Goal: Task Accomplishment & Management: Complete application form

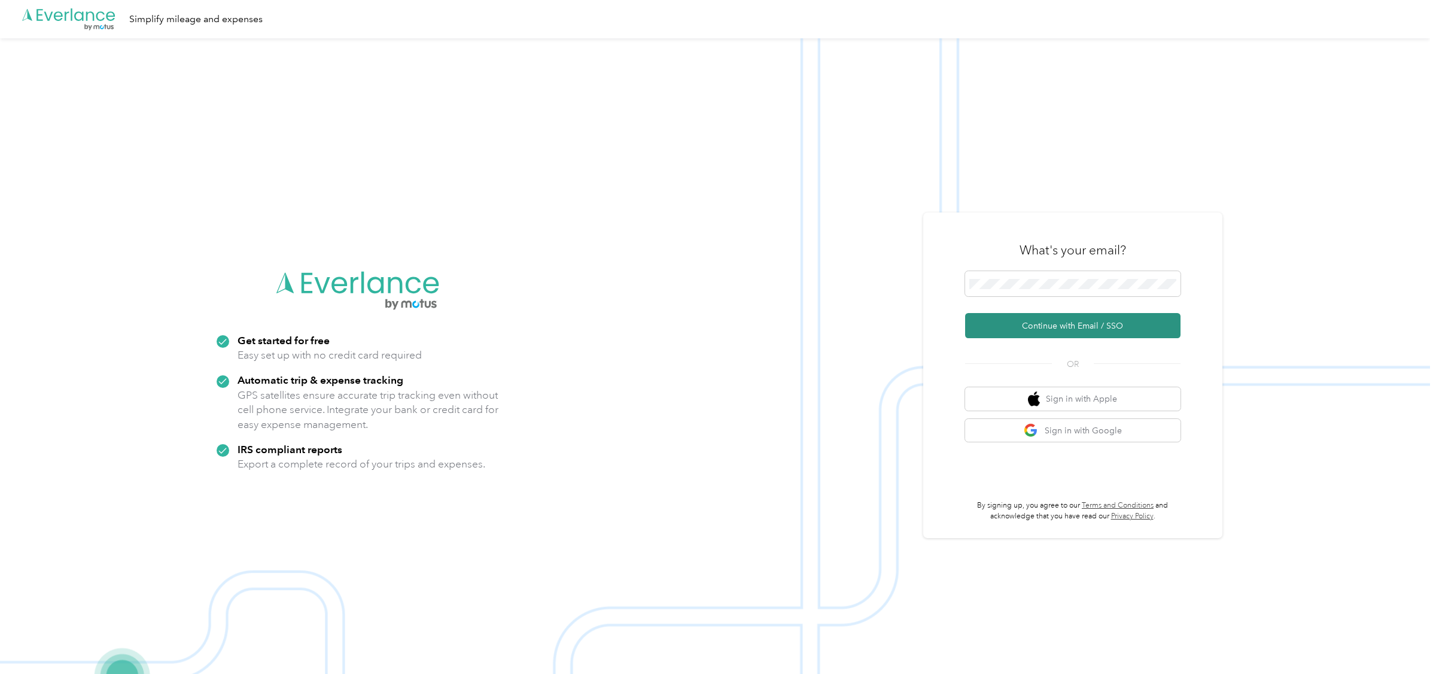
click at [1031, 326] on button "Continue with Email / SSO" at bounding box center [1072, 325] width 215 height 25
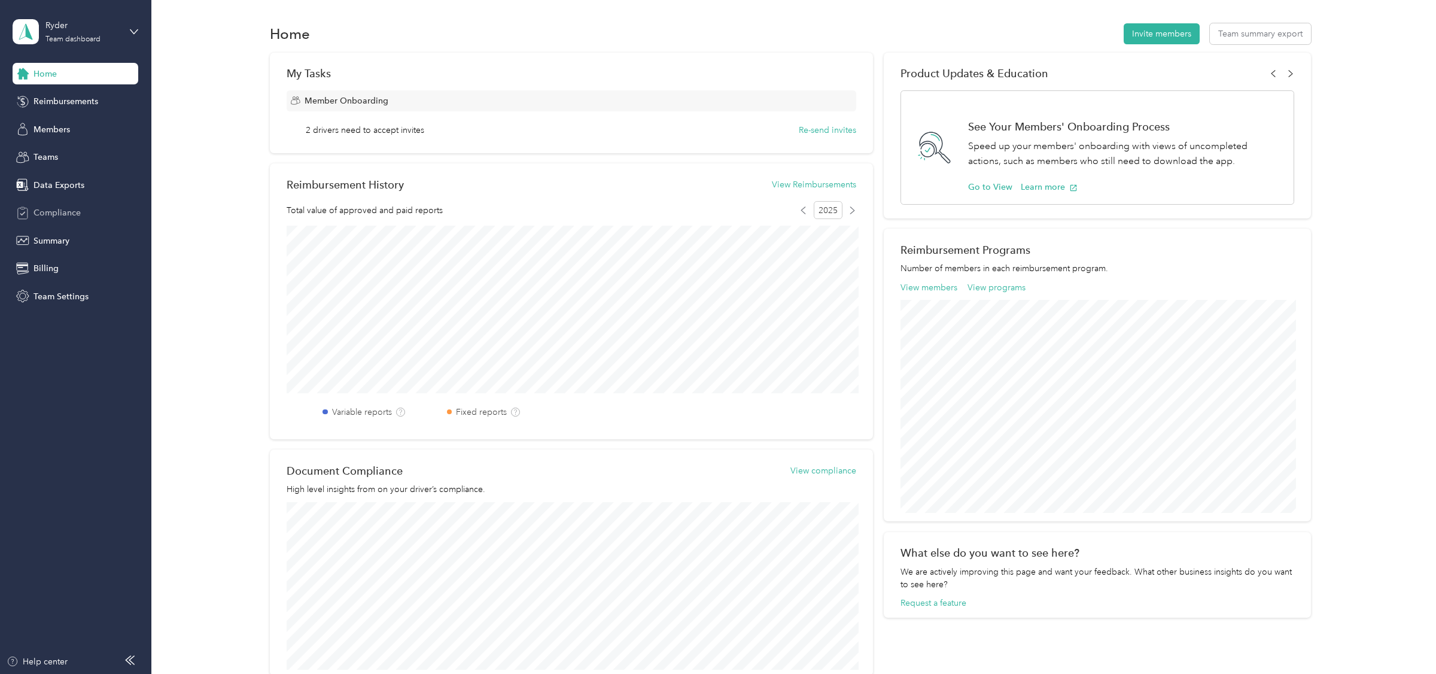
click at [64, 215] on span "Compliance" at bounding box center [56, 212] width 47 height 13
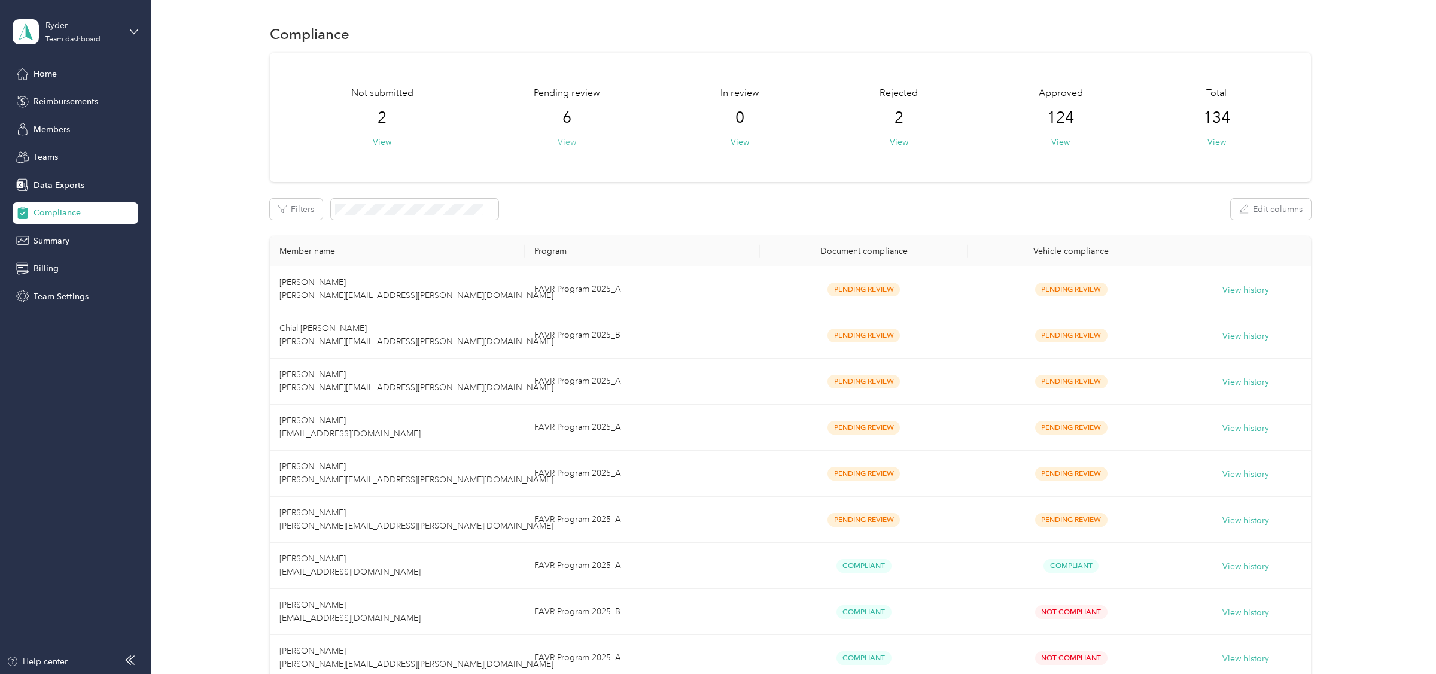
click at [562, 139] on button "View" at bounding box center [566, 142] width 19 height 13
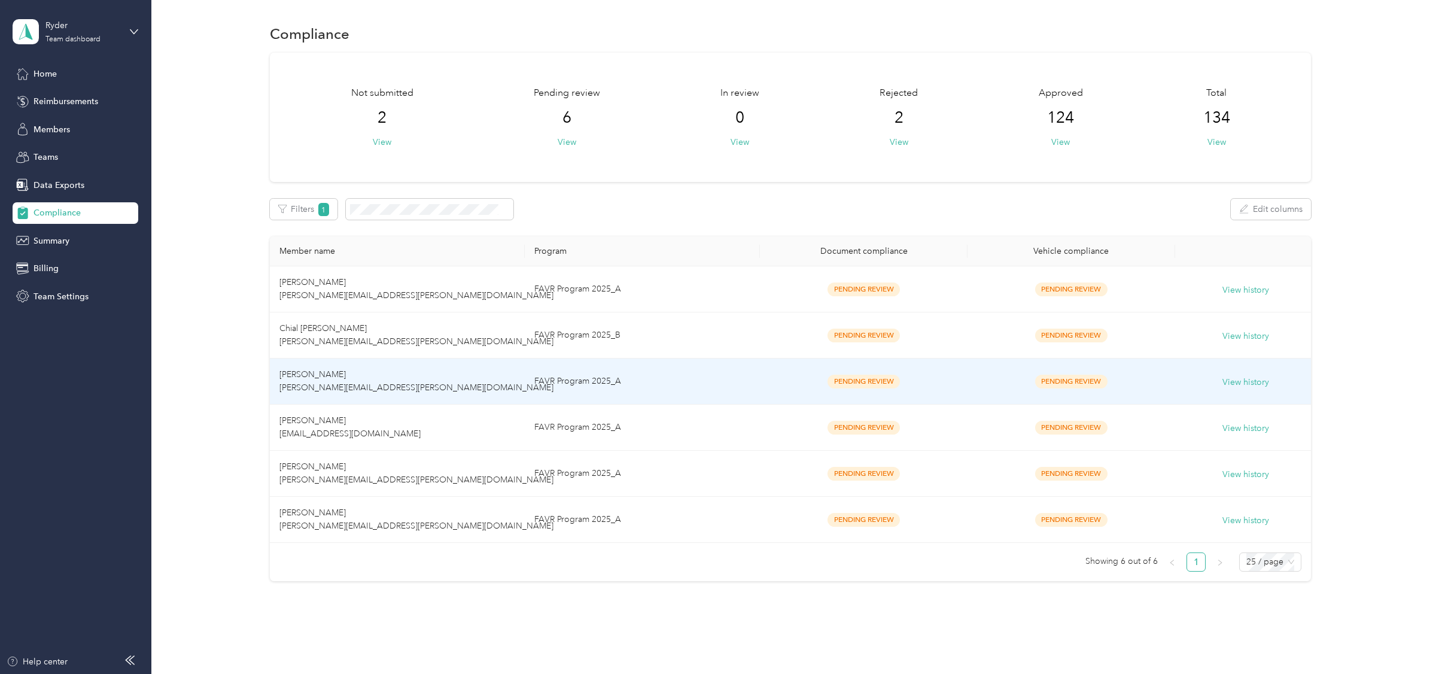
click at [489, 376] on td "[PERSON_NAME] [PERSON_NAME][EMAIL_ADDRESS][PERSON_NAME][DOMAIN_NAME]" at bounding box center [397, 381] width 254 height 46
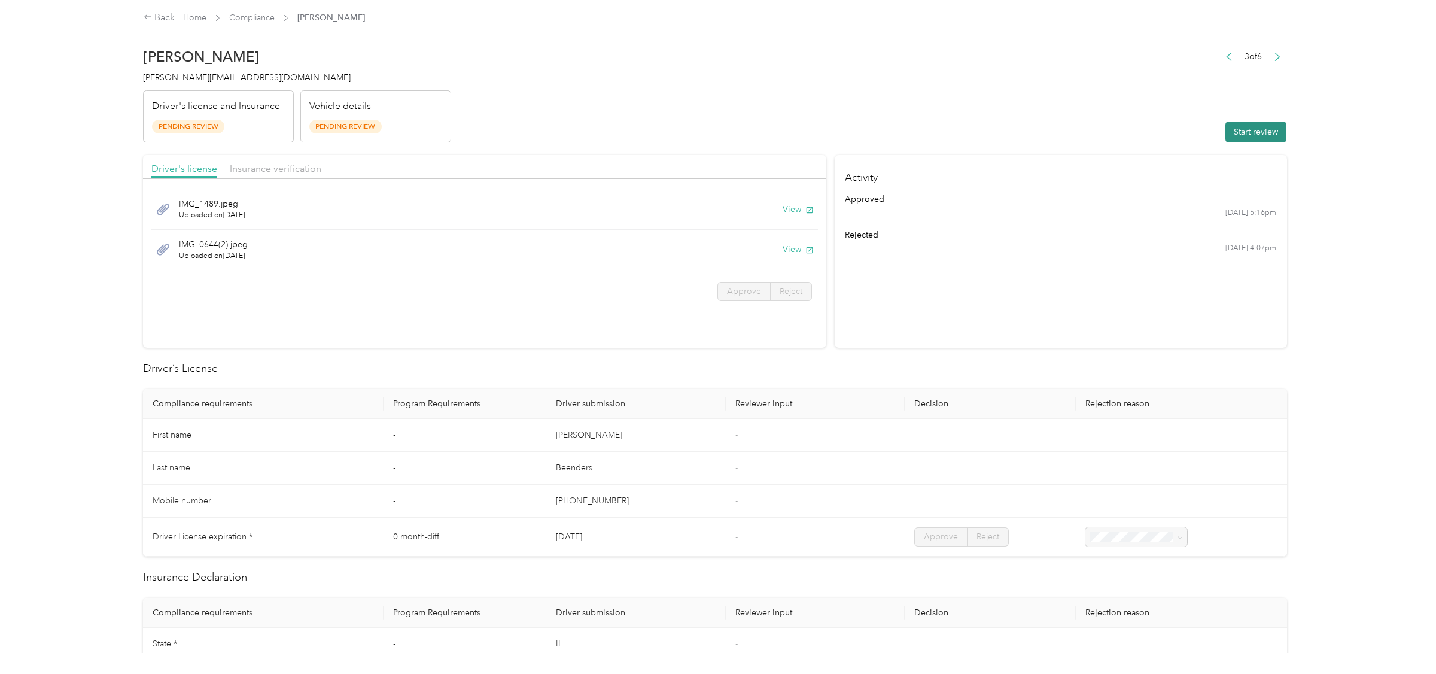
click at [1239, 130] on button "Start review" at bounding box center [1255, 131] width 61 height 21
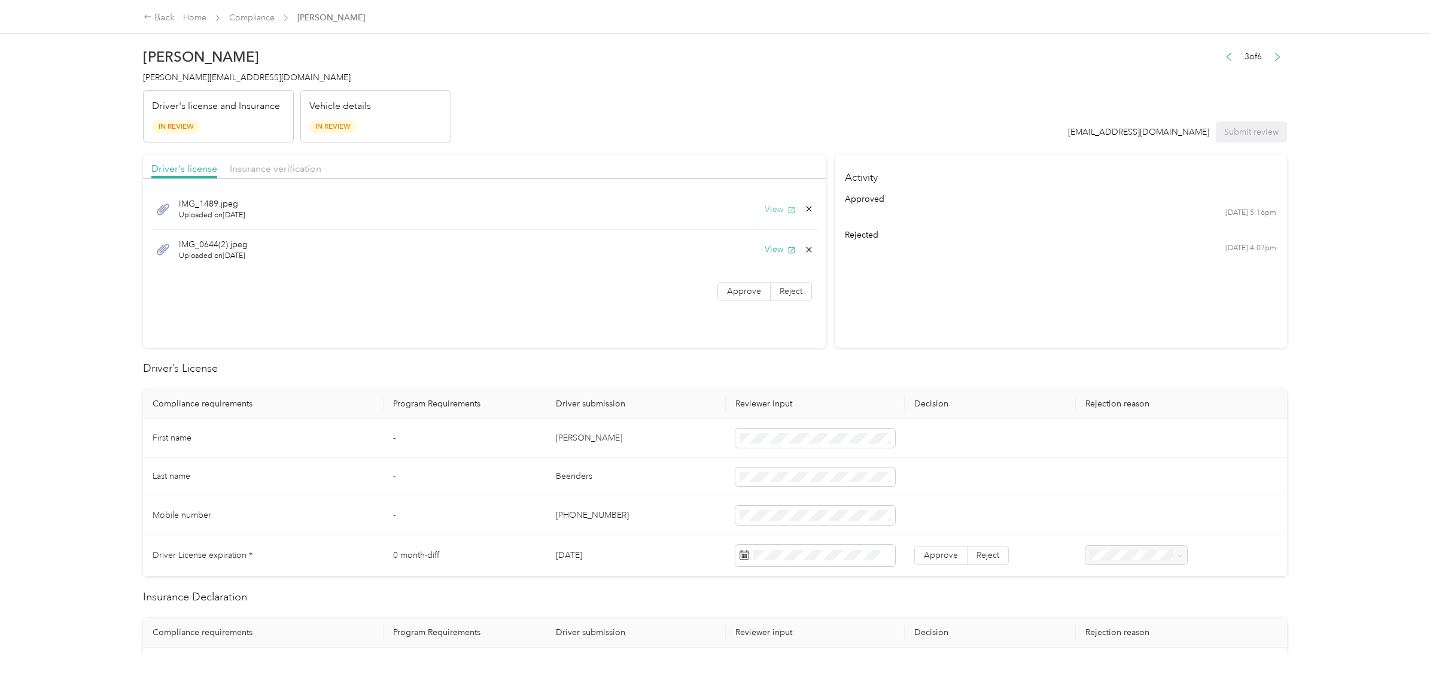
click at [773, 205] on button "View" at bounding box center [779, 209] width 31 height 13
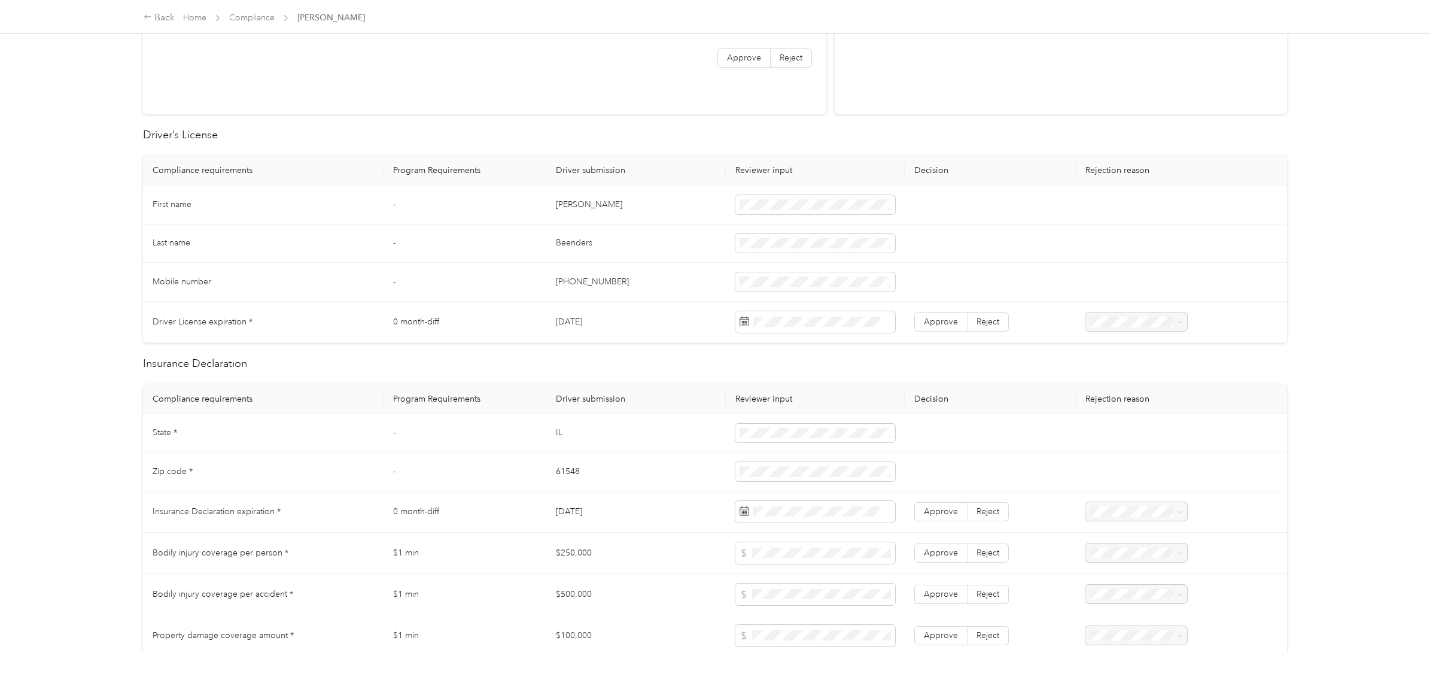
scroll to position [235, 0]
click at [930, 337] on td "Approve Reject" at bounding box center [989, 320] width 171 height 41
click at [936, 322] on span "Approve" at bounding box center [941, 320] width 34 height 10
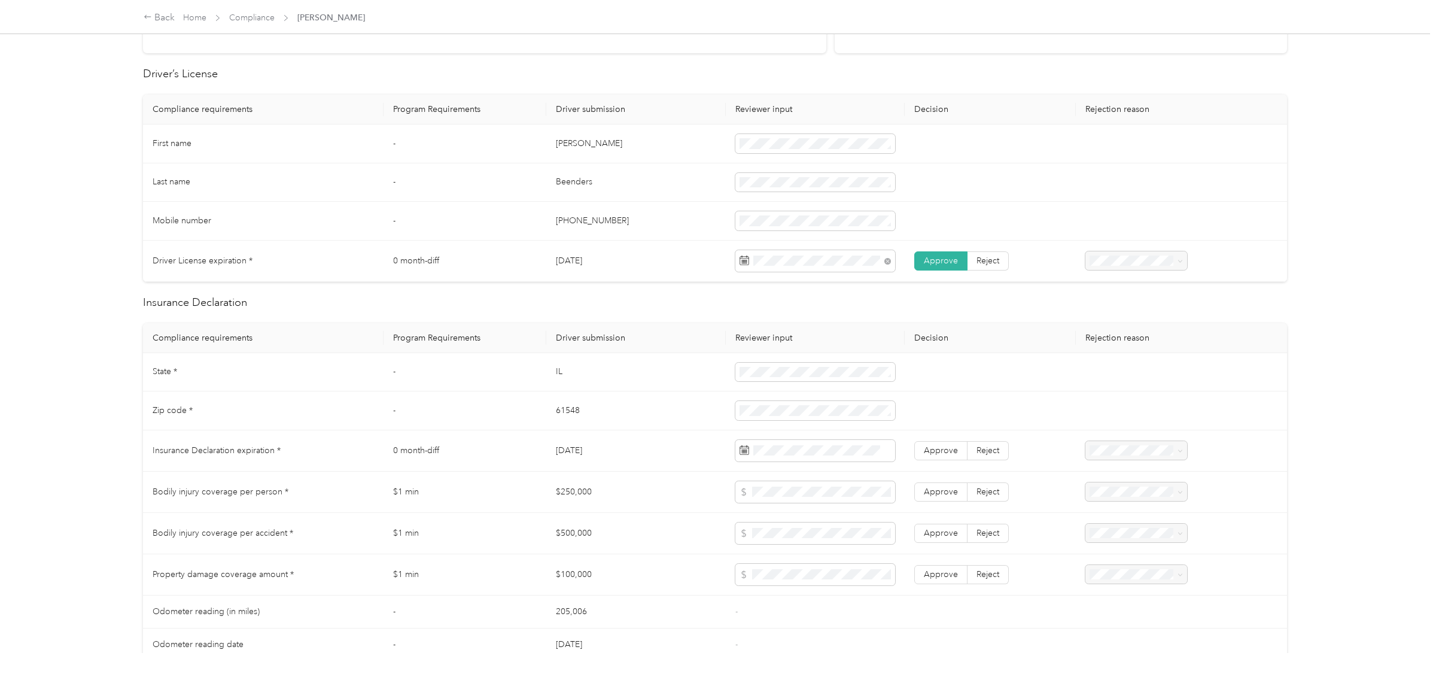
scroll to position [344, 0]
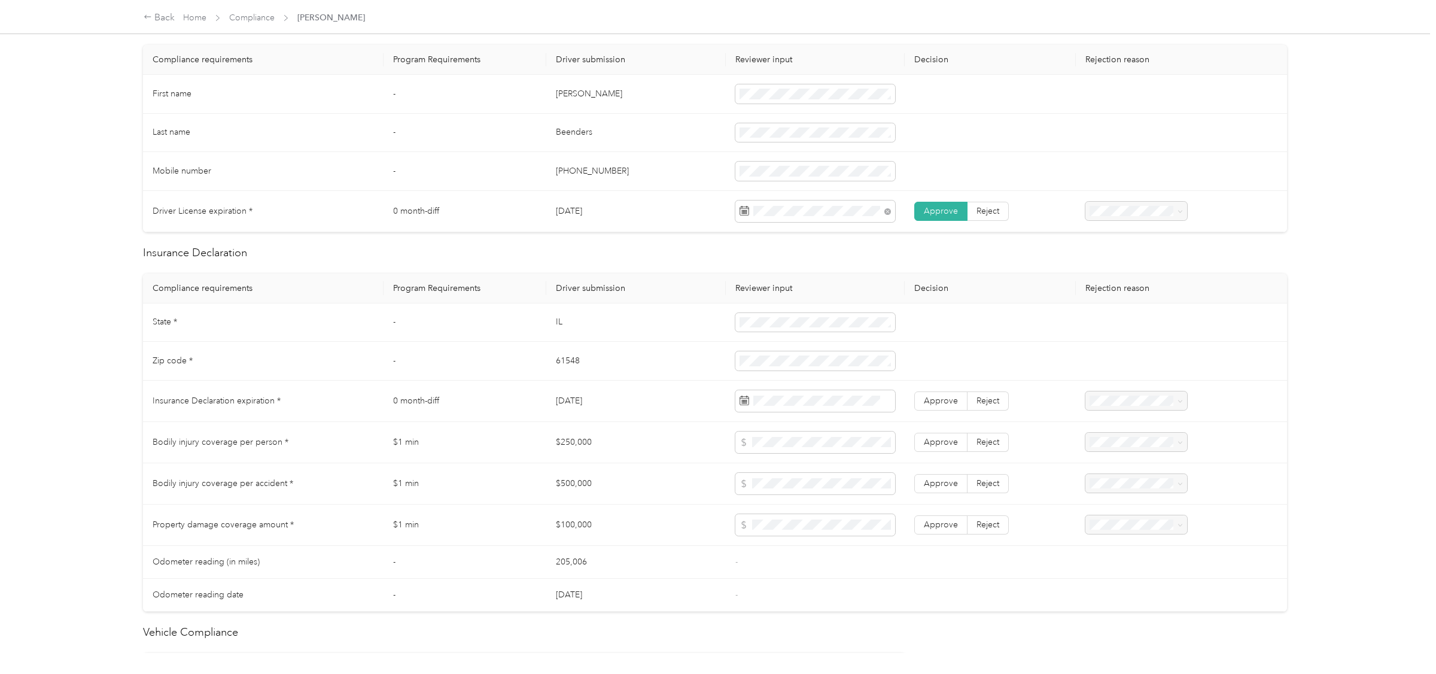
click at [692, 342] on td "IL" at bounding box center [635, 322] width 179 height 39
click at [762, 351] on td at bounding box center [815, 361] width 179 height 39
click at [639, 321] on td "IL" at bounding box center [635, 322] width 179 height 39
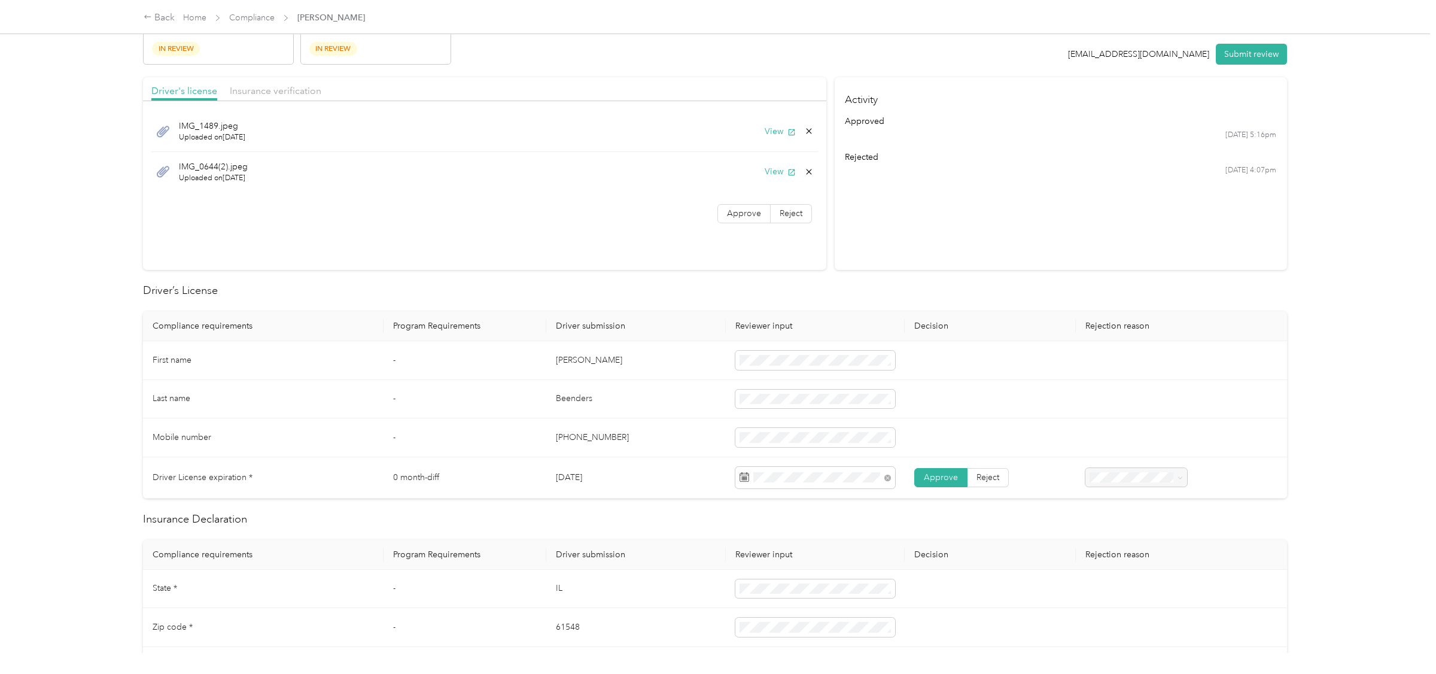
scroll to position [1, 0]
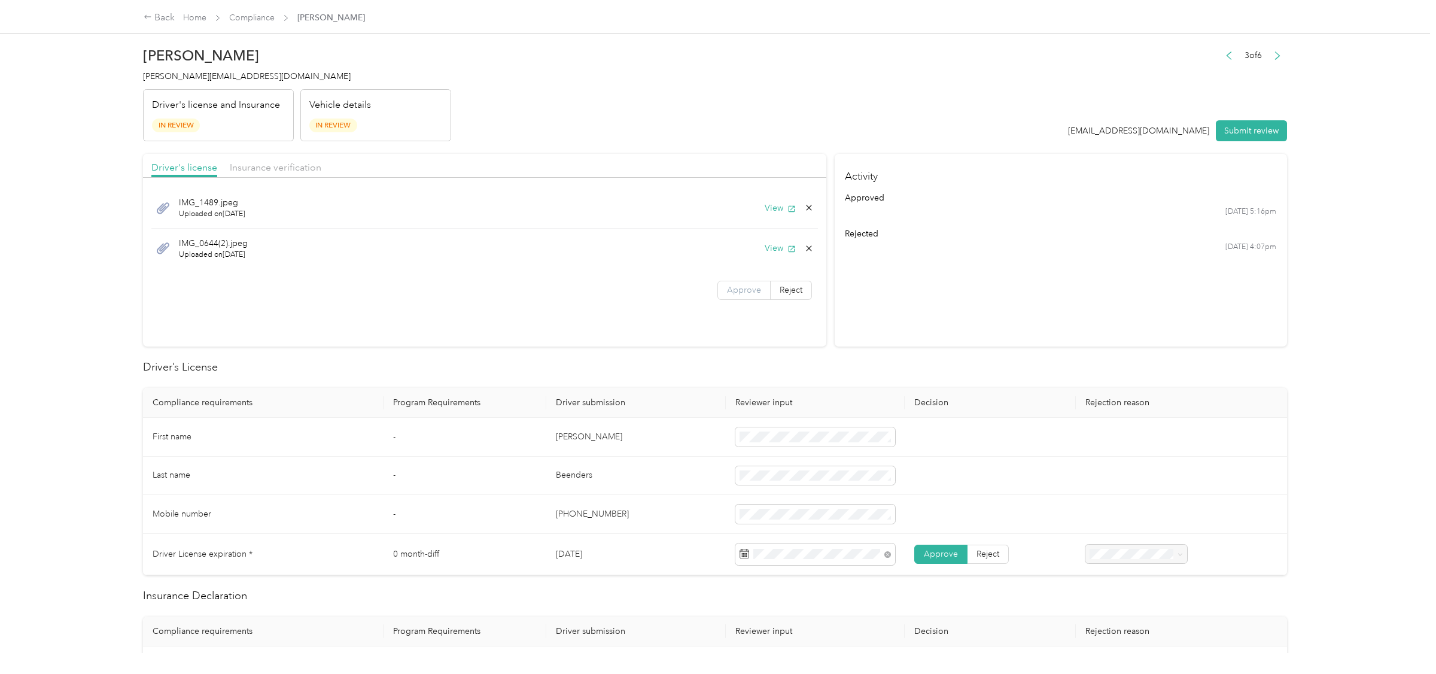
click at [740, 294] on span "Approve" at bounding box center [744, 290] width 34 height 10
click at [295, 173] on div "Insurance verification" at bounding box center [276, 167] width 92 height 15
click at [795, 205] on icon "button" at bounding box center [791, 209] width 8 height 8
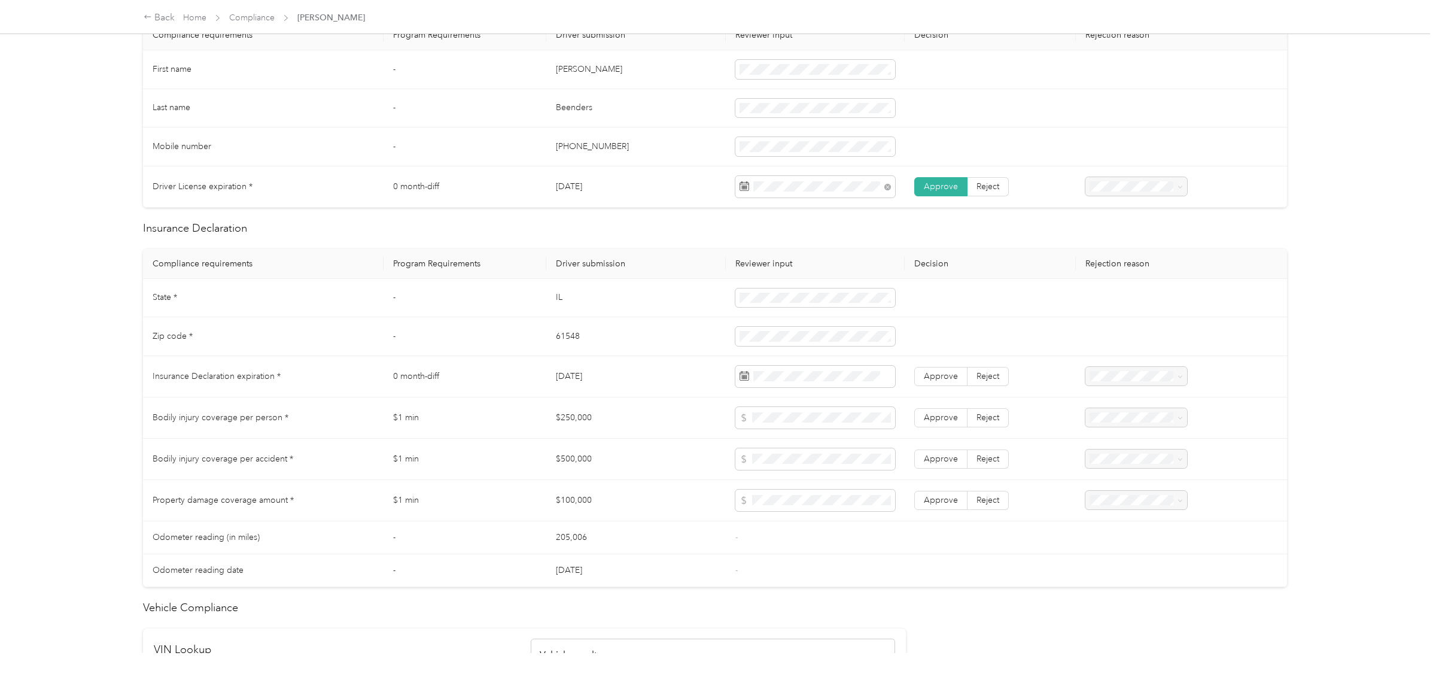
scroll to position [374, 0]
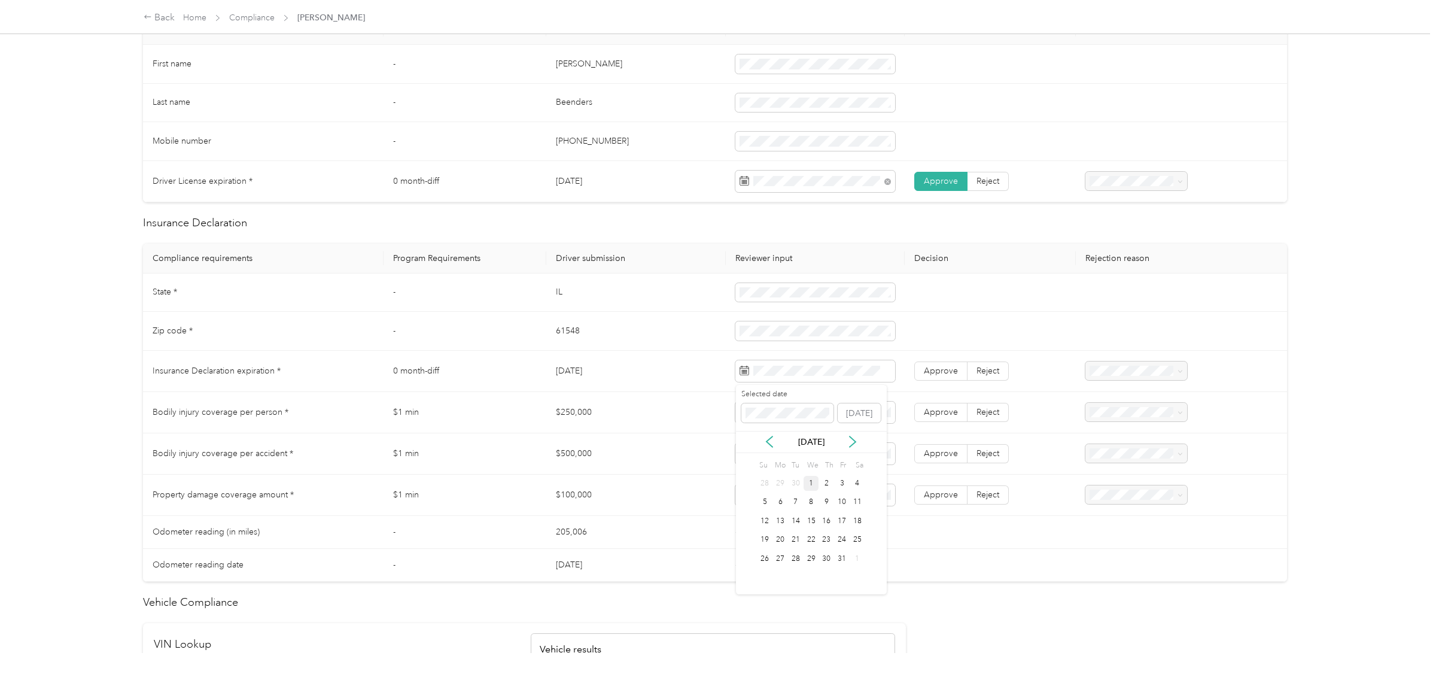
click at [761, 423] on div "Selected date [DATE]" at bounding box center [811, 410] width 151 height 42
click at [763, 418] on span at bounding box center [787, 412] width 92 height 19
click at [812, 542] on div "23" at bounding box center [811, 539] width 16 height 15
click at [937, 376] on span "Approve" at bounding box center [941, 370] width 34 height 10
click at [938, 417] on span "Approve" at bounding box center [941, 412] width 34 height 10
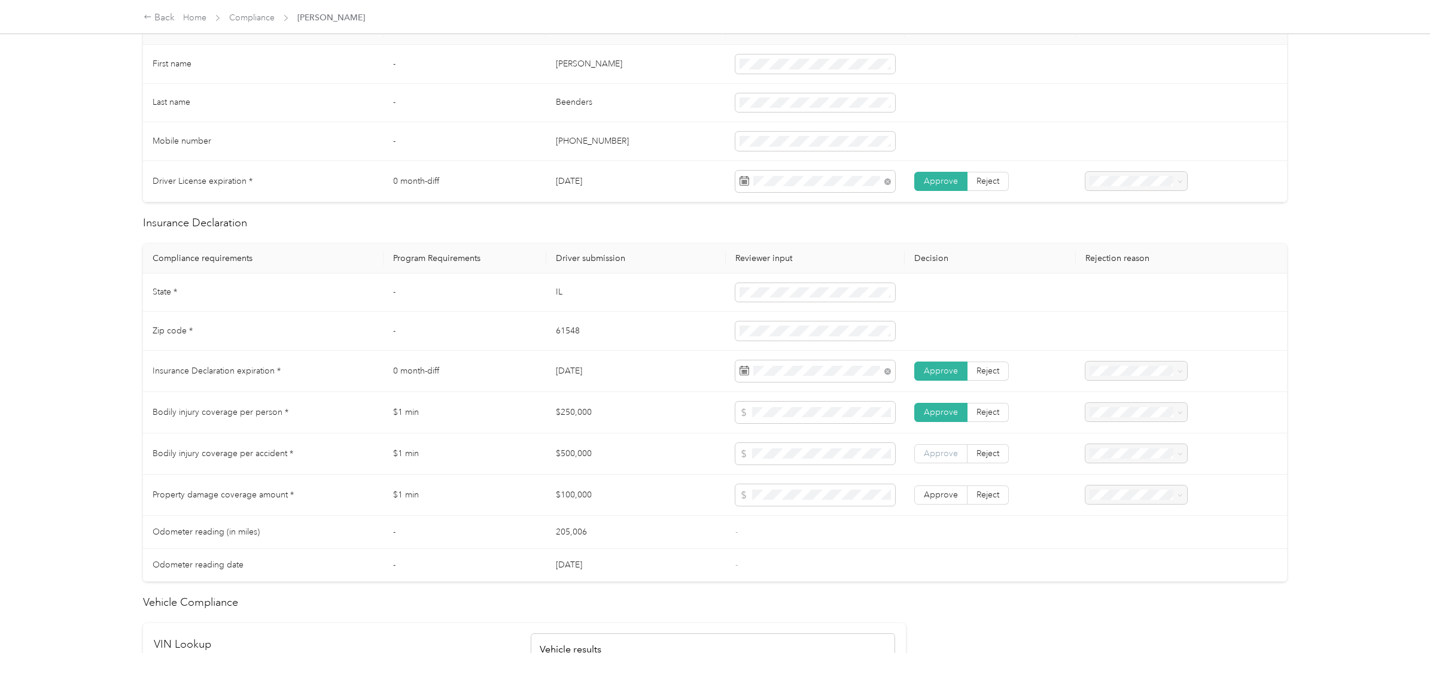
click at [941, 455] on span "Approve" at bounding box center [941, 453] width 34 height 10
click at [942, 504] on label "Approve" at bounding box center [940, 494] width 53 height 19
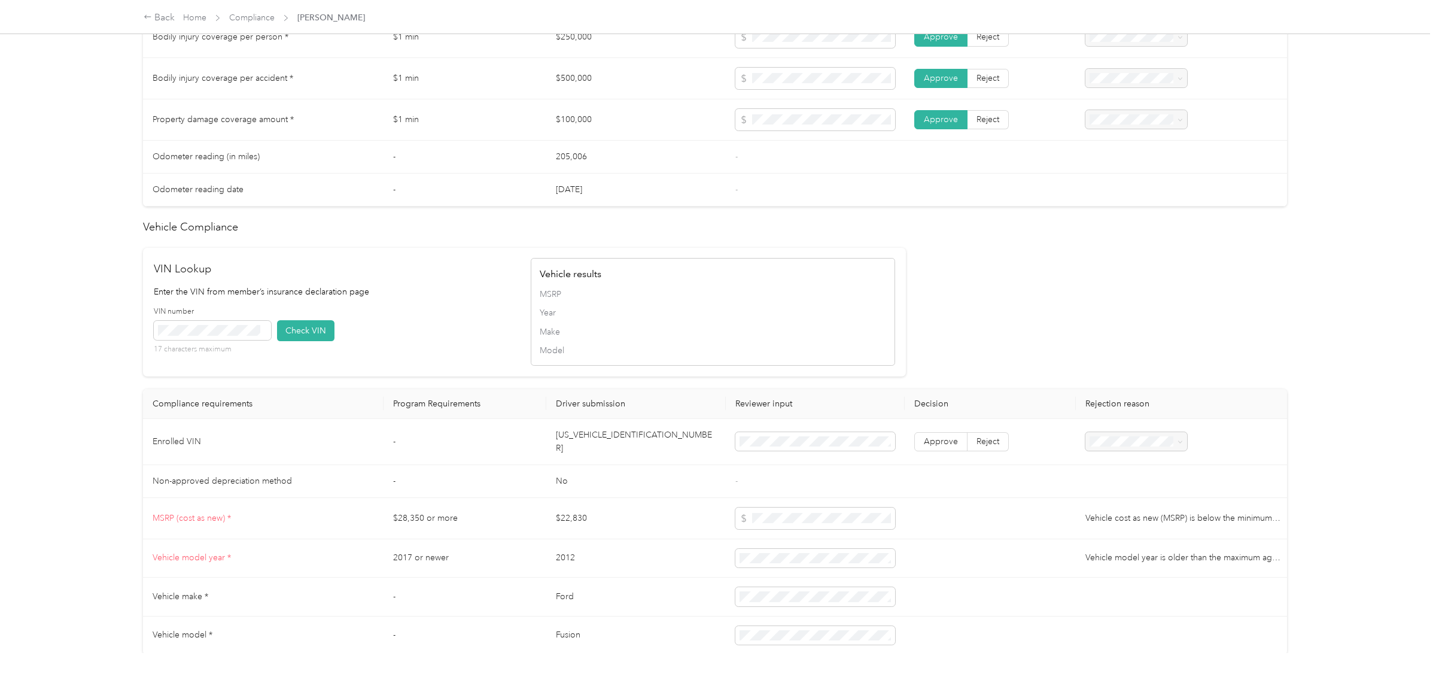
scroll to position [752, 0]
click at [577, 442] on td "[US_VEHICLE_IDENTIFICATION_NUMBER]" at bounding box center [635, 438] width 179 height 46
copy td "[US_VEHICLE_IDENTIFICATION_NUMBER]"
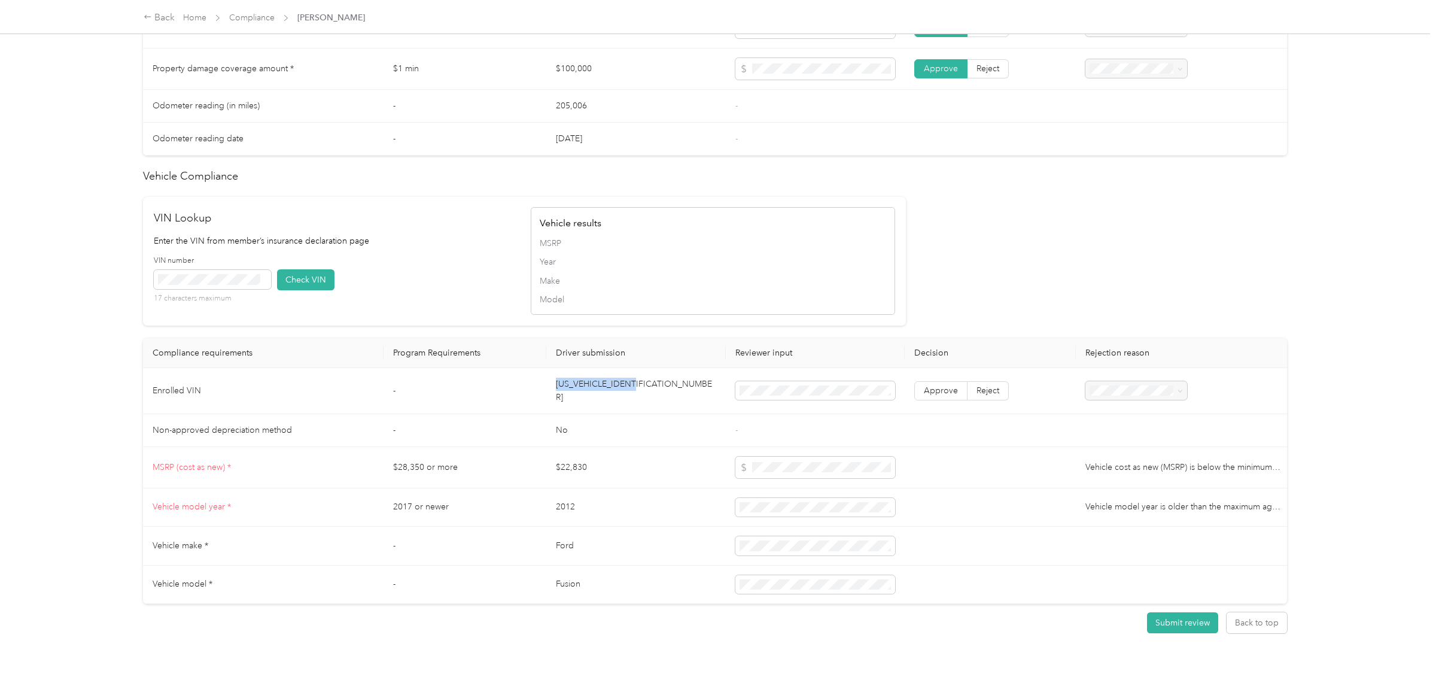
scroll to position [811, 0]
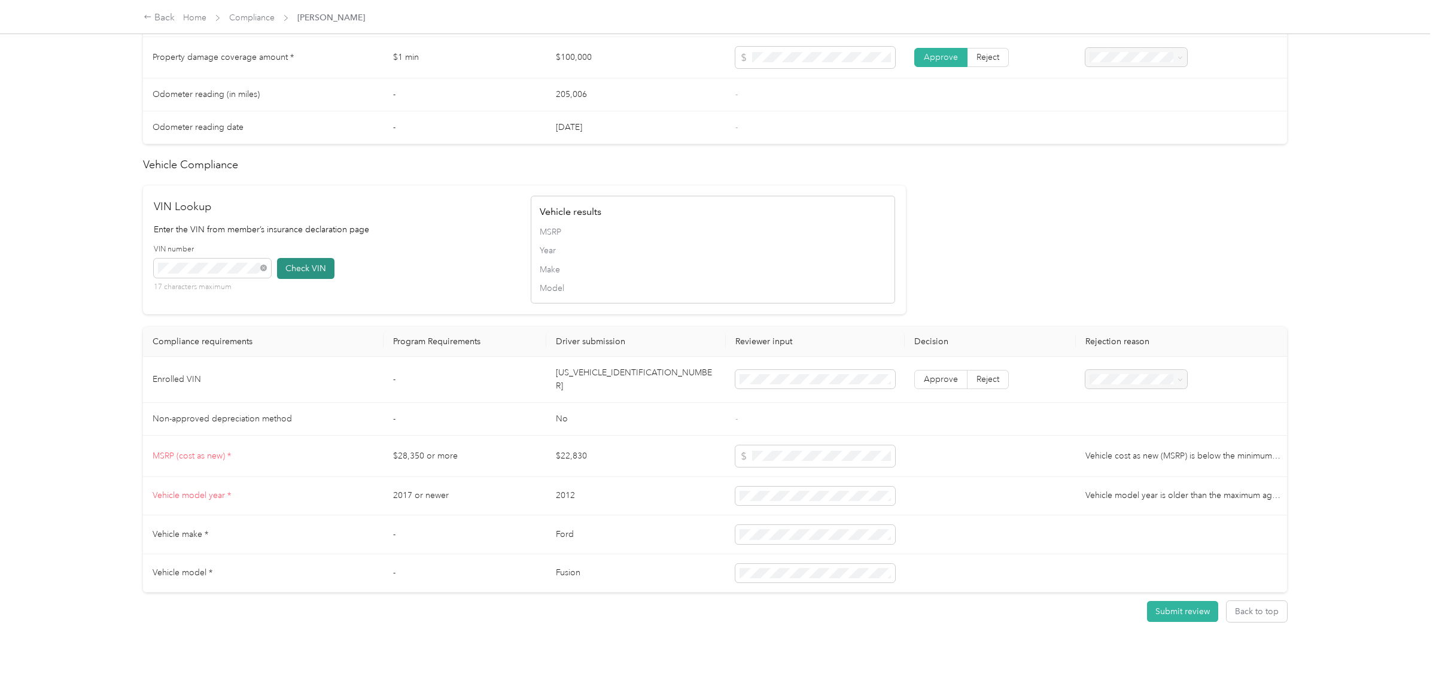
click at [289, 267] on button "Check VIN" at bounding box center [305, 268] width 57 height 21
click at [991, 379] on span "Reject" at bounding box center [987, 381] width 23 height 10
click at [1128, 407] on div "Vehicle VIN missing from uploaded Insurance Policy doc" at bounding box center [1136, 415] width 85 height 38
click at [606, 379] on td "[US_VEHICLE_IDENTIFICATION_NUMBER]" at bounding box center [635, 382] width 179 height 46
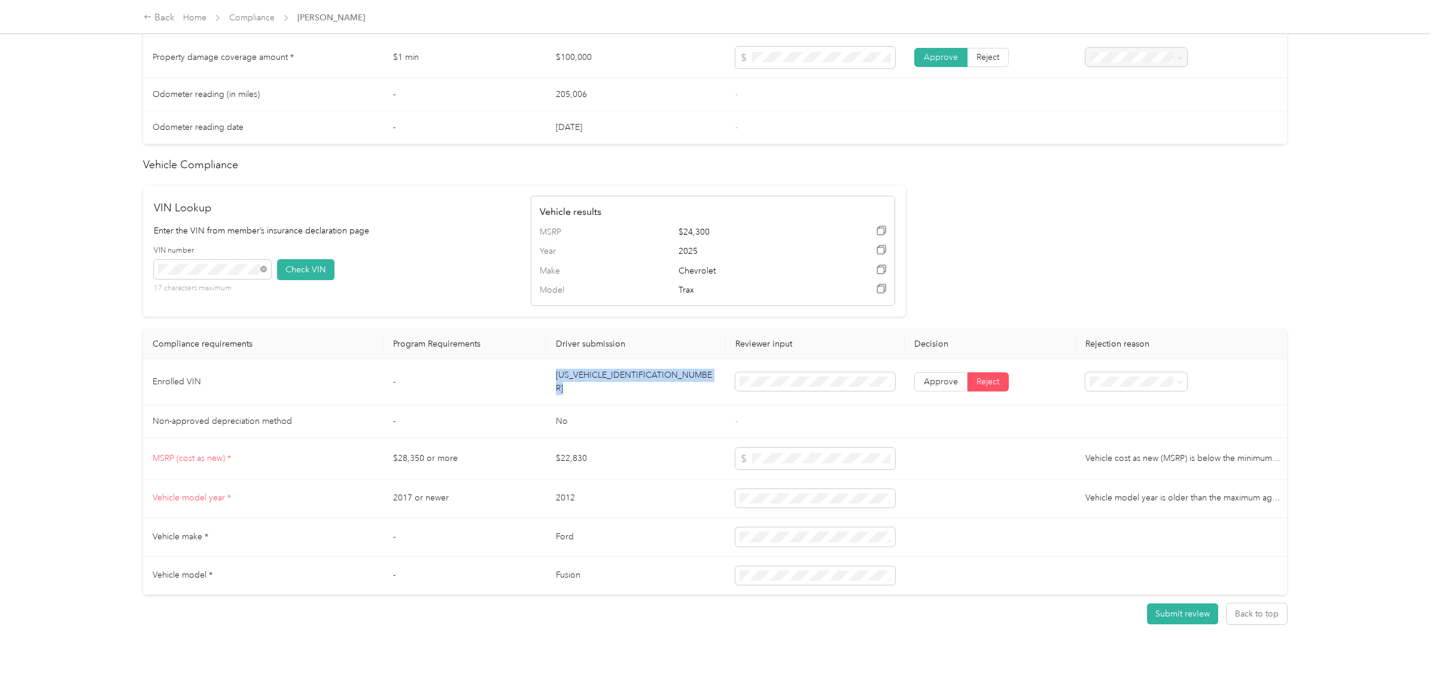
click at [606, 379] on td "[US_VEHICLE_IDENTIFICATION_NUMBER]" at bounding box center [635, 382] width 179 height 46
click at [1184, 607] on button "Submit review" at bounding box center [1182, 613] width 71 height 21
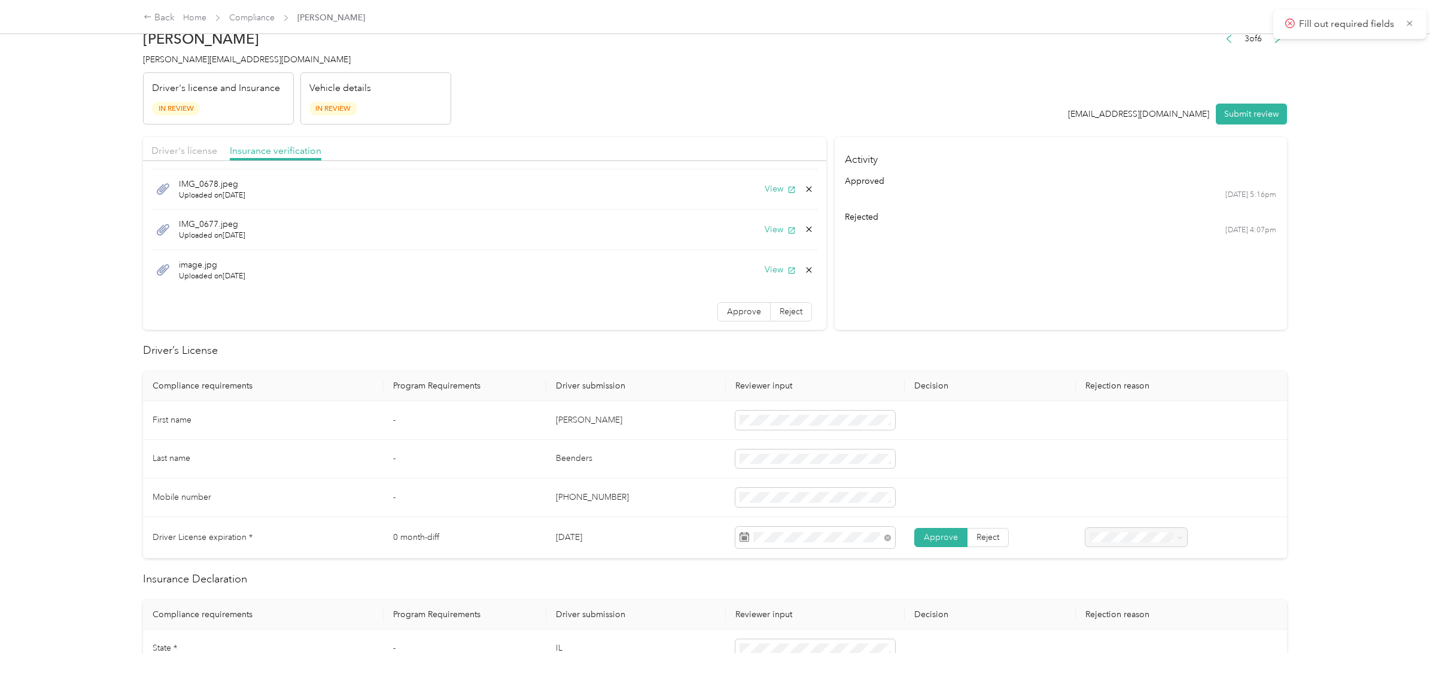
scroll to position [0, 0]
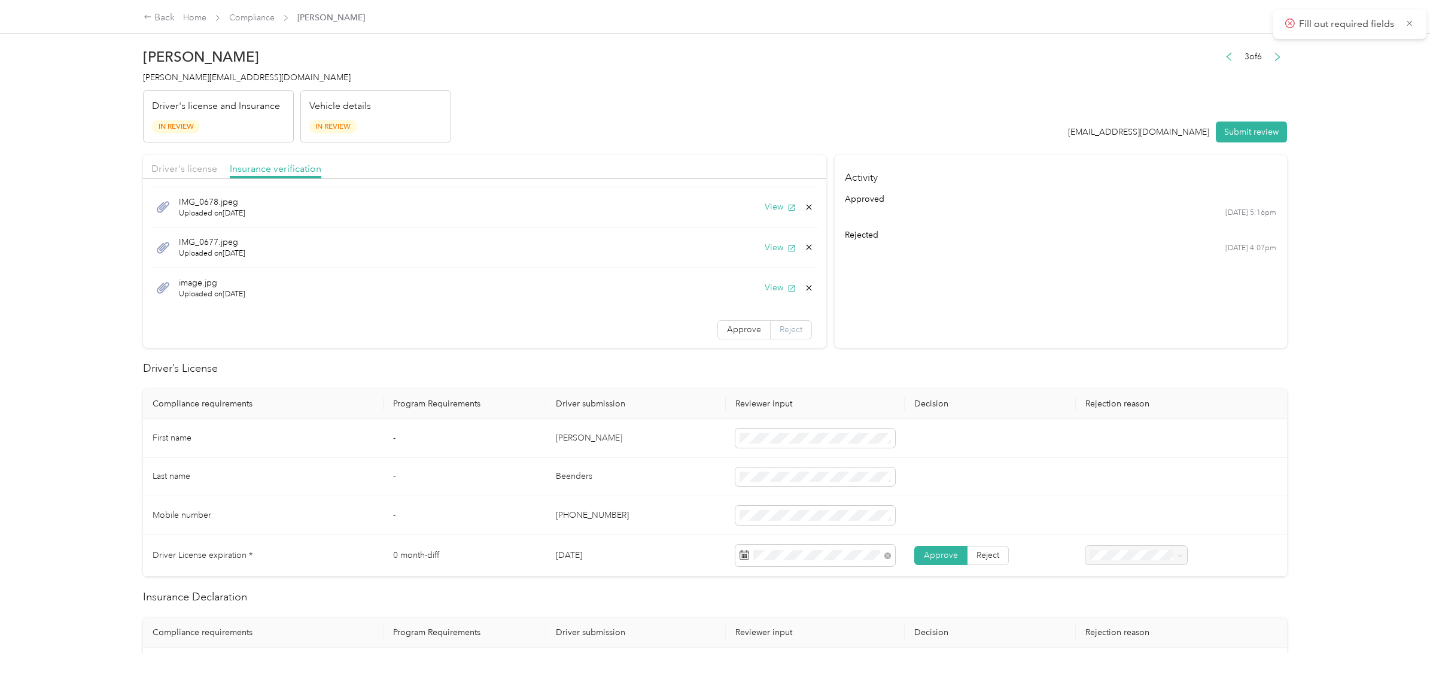
click at [782, 327] on span "Reject" at bounding box center [790, 329] width 23 height 10
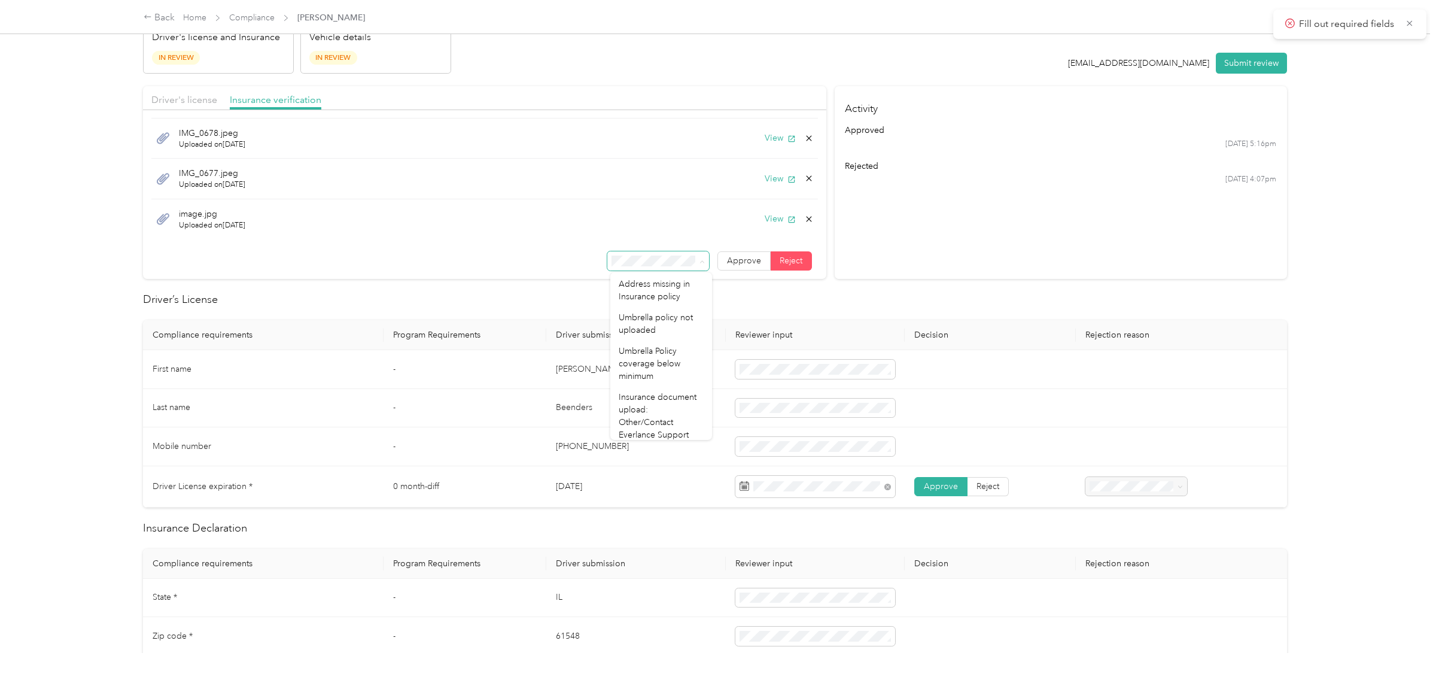
scroll to position [117, 0]
click at [667, 419] on div "Insurance document upload: Other/Contact Everlance Support" at bounding box center [660, 411] width 85 height 50
click at [1021, 328] on th "Decision" at bounding box center [989, 335] width 171 height 30
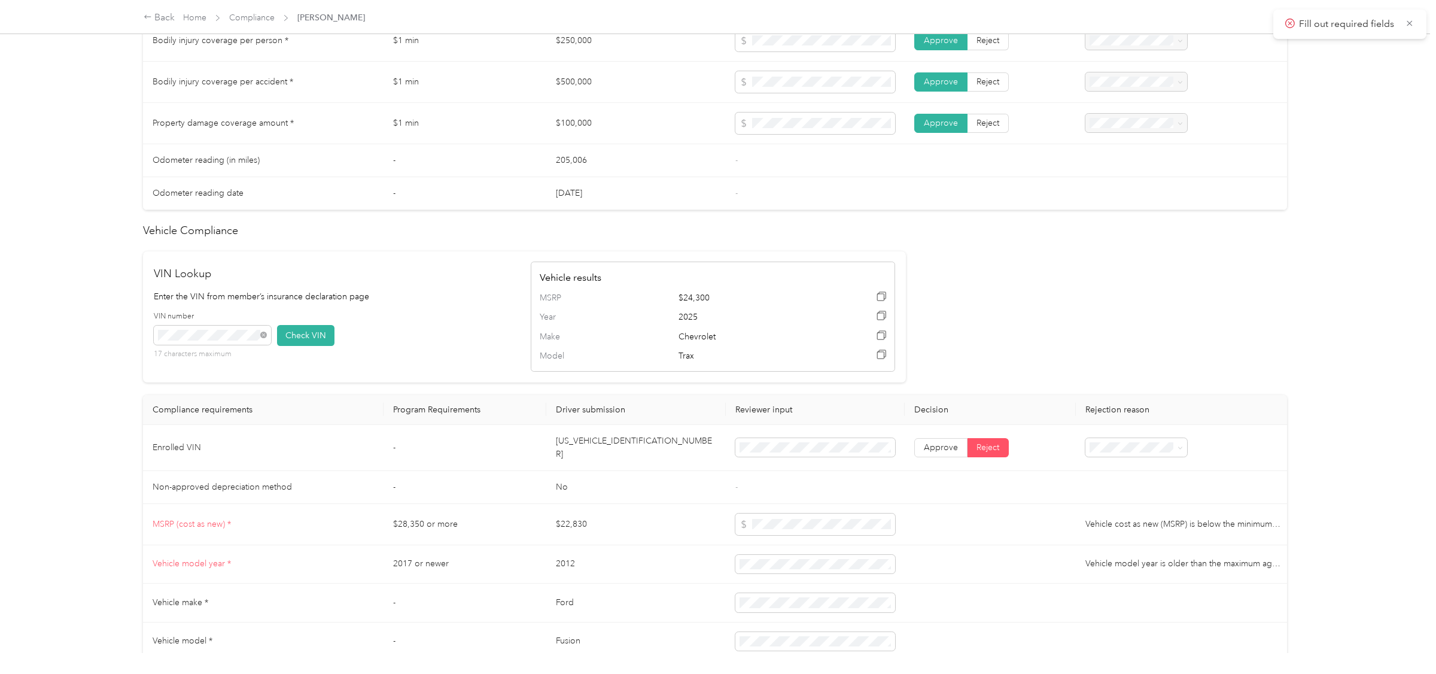
scroll to position [838, 0]
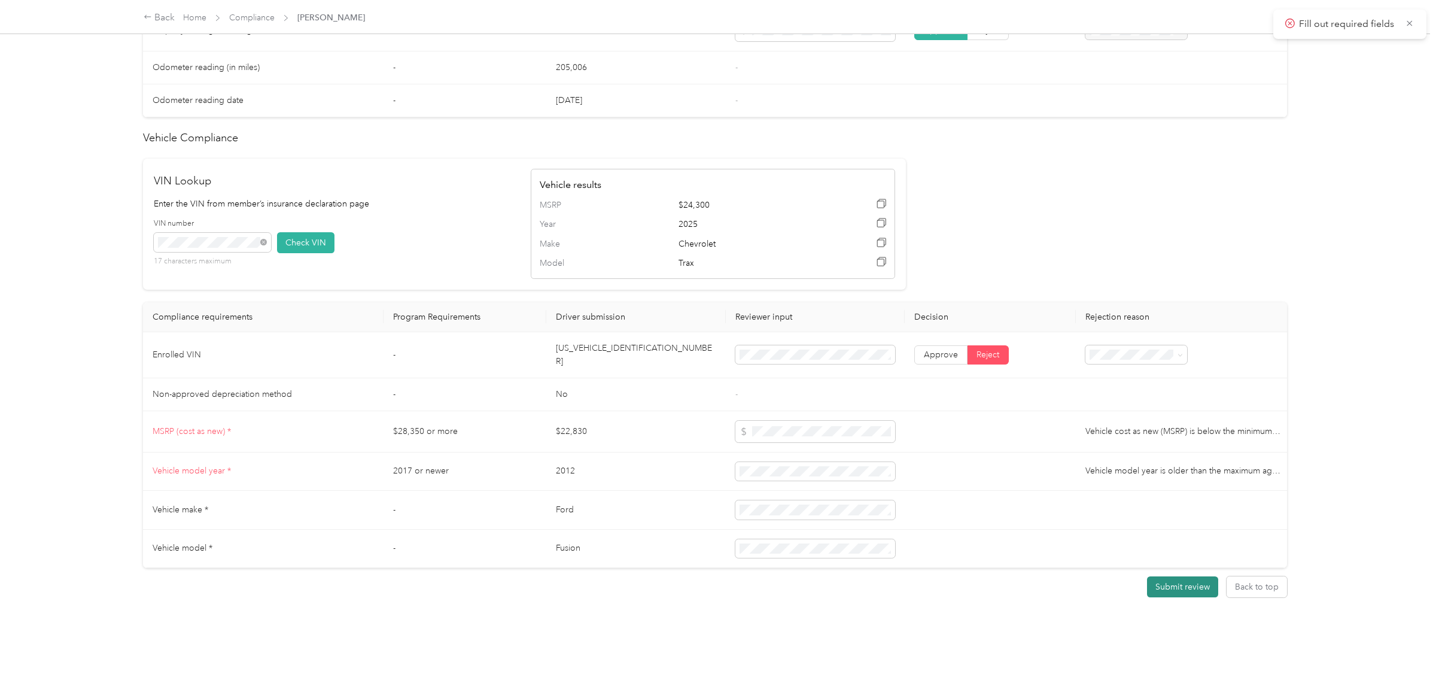
click at [1203, 584] on button "Submit review" at bounding box center [1182, 586] width 71 height 21
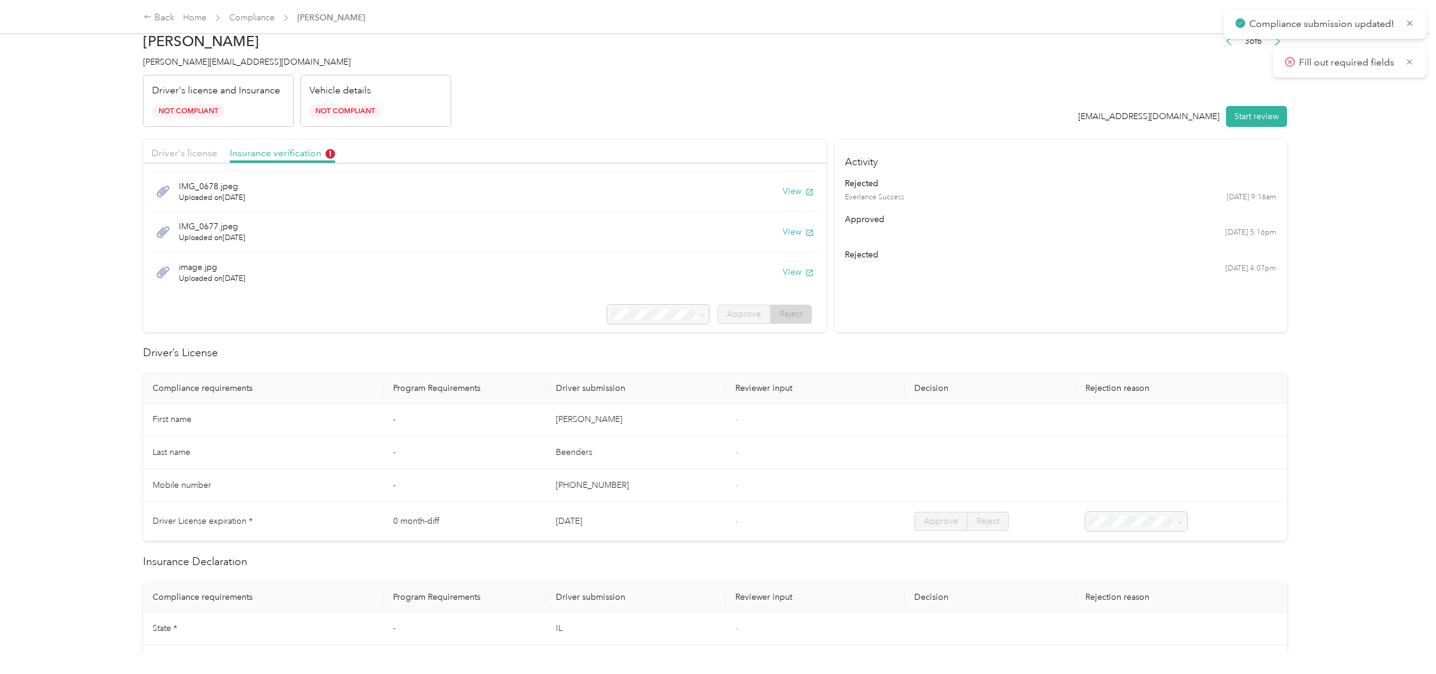
scroll to position [0, 0]
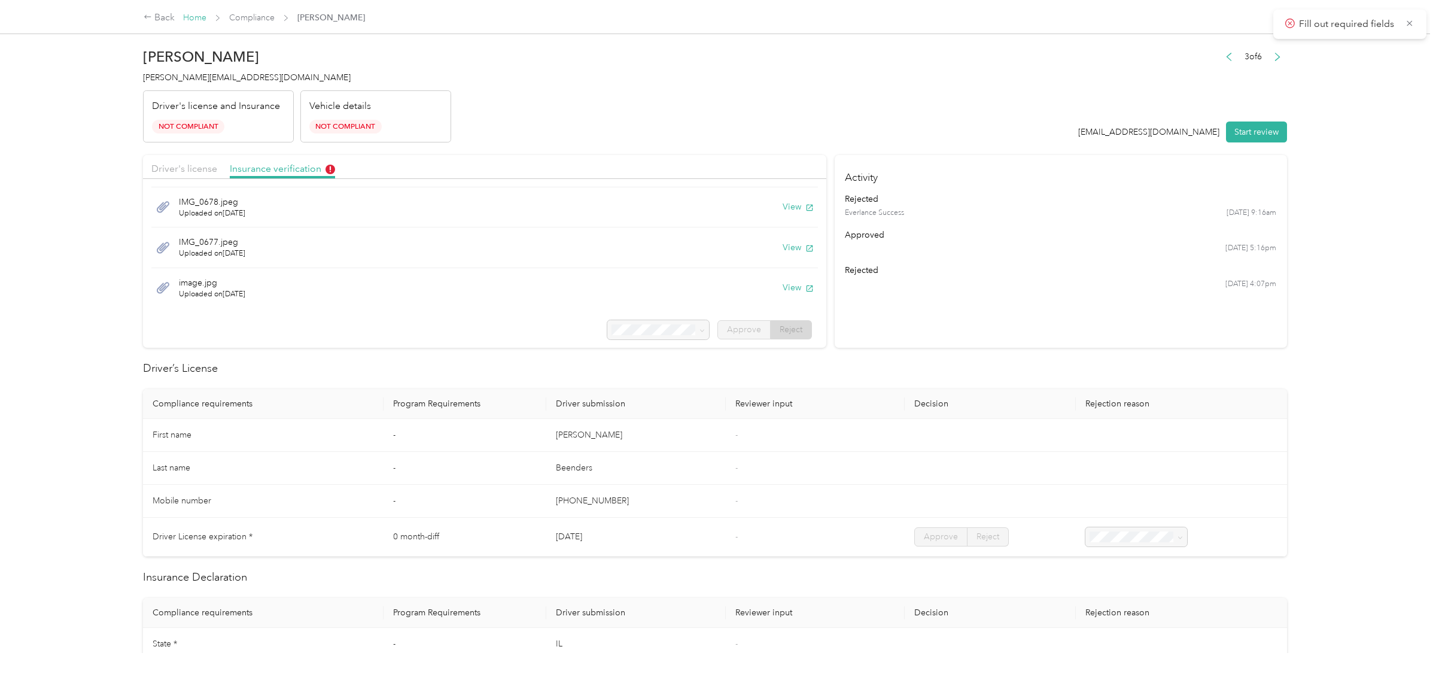
click at [199, 16] on link "Home" at bounding box center [194, 18] width 23 height 10
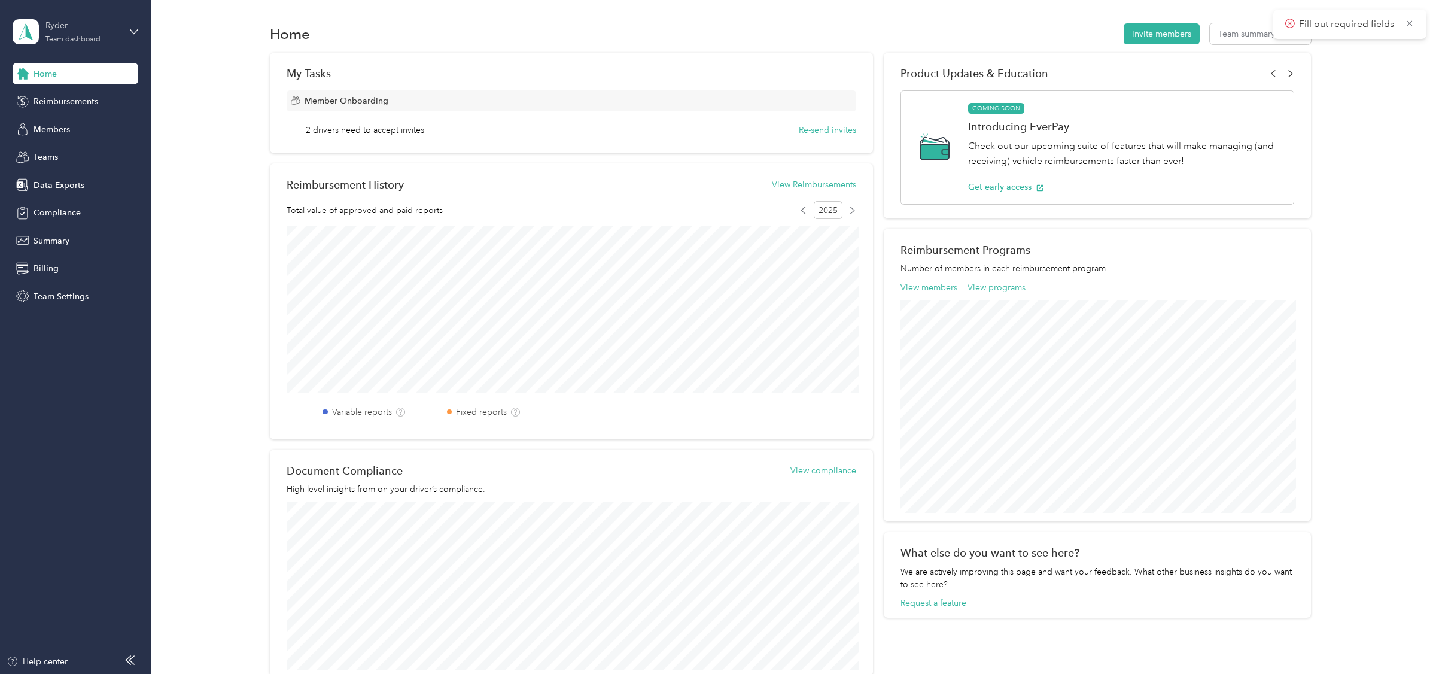
click at [71, 39] on div "Team dashboard" at bounding box center [72, 39] width 55 height 7
click at [73, 150] on div "Log out" at bounding box center [138, 152] width 235 height 21
